Goal: Navigation & Orientation: Find specific page/section

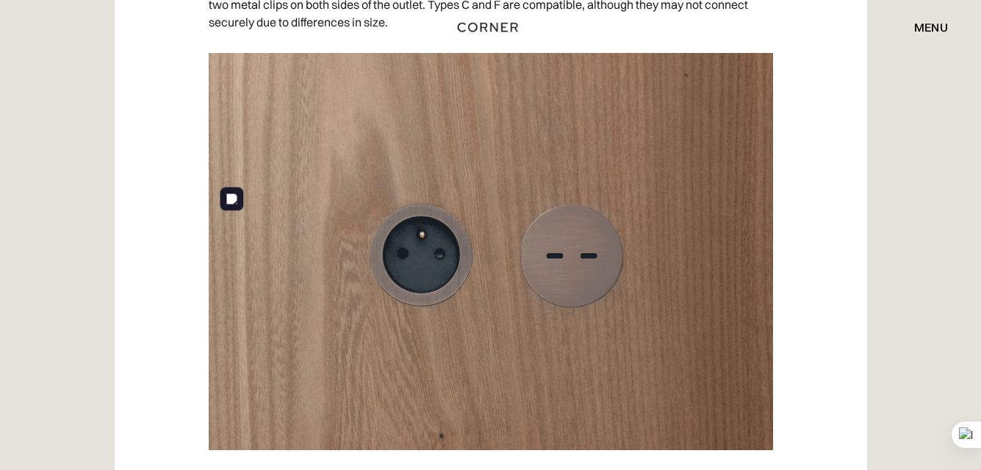
scroll to position [3747, 0]
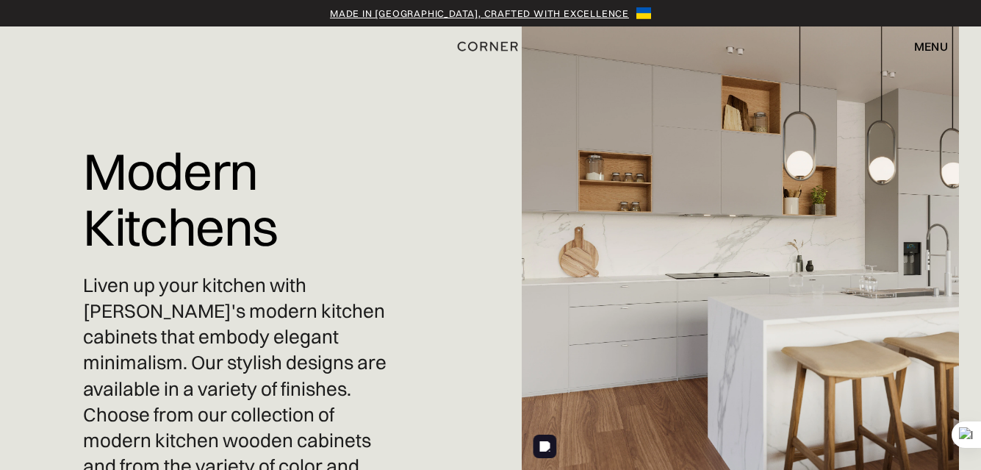
click at [933, 43] on div "menu" at bounding box center [931, 46] width 34 height 12
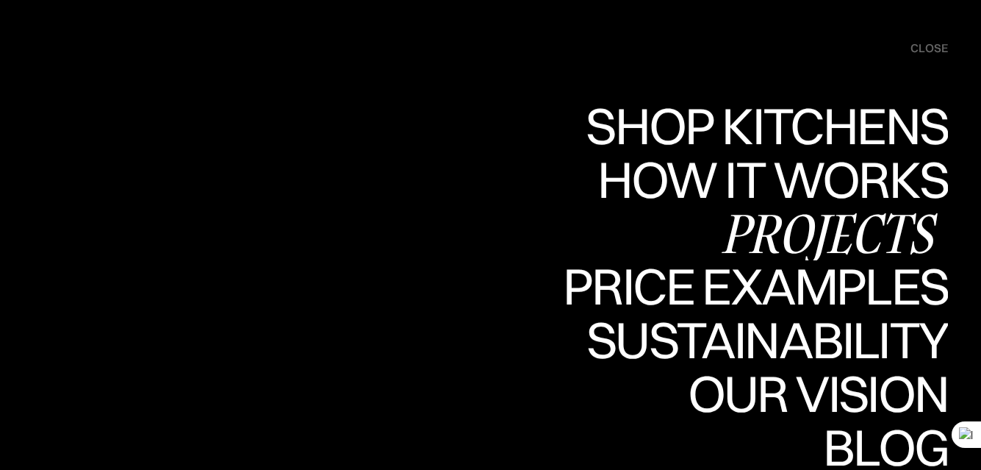
scroll to position [3, 0]
click at [759, 229] on div "Projects" at bounding box center [829, 232] width 238 height 51
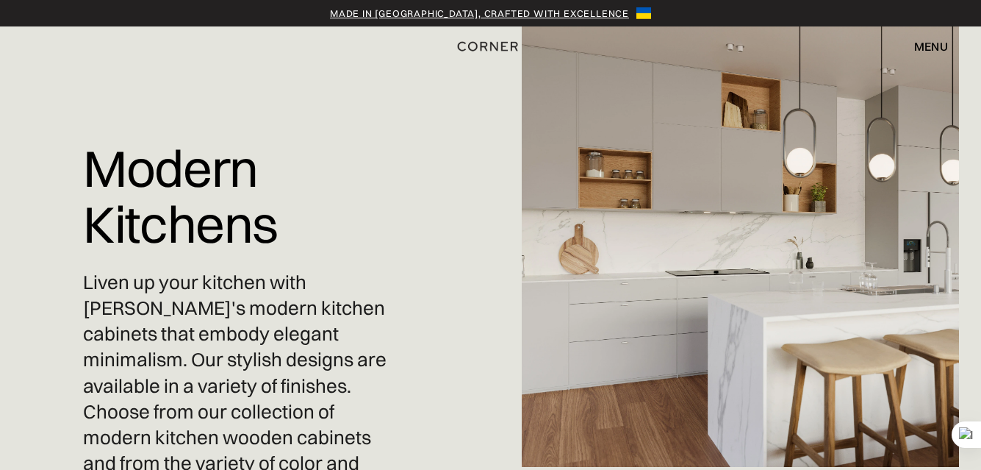
click at [478, 13] on div "Made in [GEOGRAPHIC_DATA], crafted with excellence" at bounding box center [479, 13] width 299 height 15
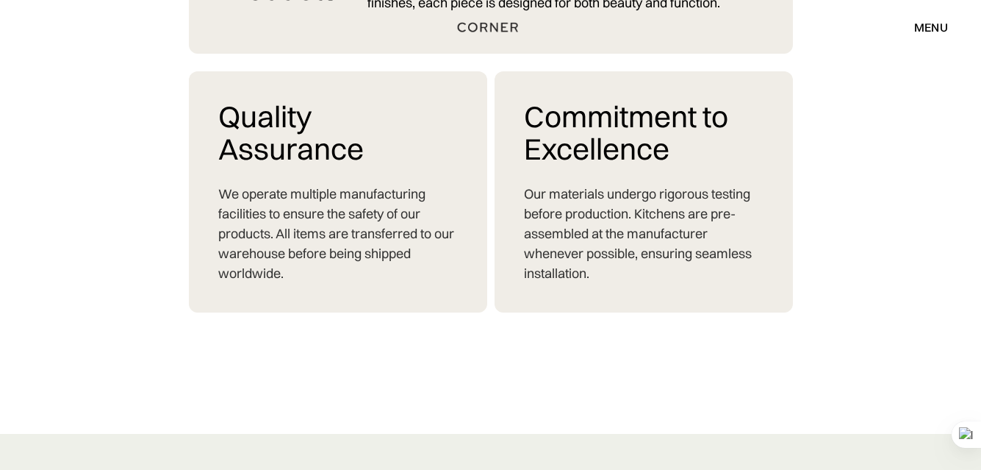
scroll to position [1833, 0]
